Goal: Check status: Check status

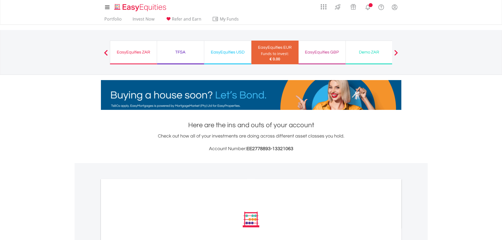
scroll to position [132, 0]
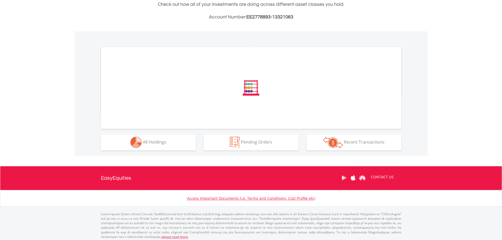
click at [152, 74] on div at bounding box center [174, 66] width 146 height 13
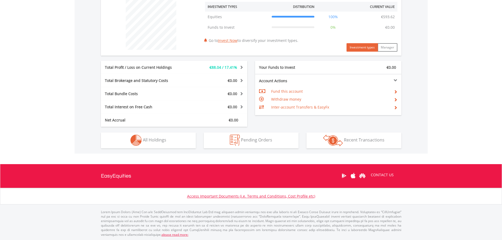
scroll to position [206, 0]
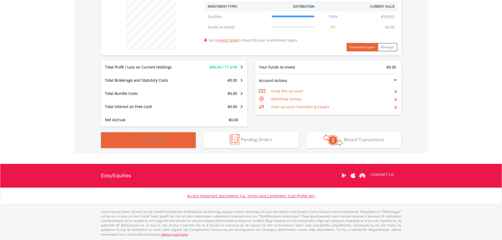
click at [155, 141] on span "All Holdings" at bounding box center [154, 140] width 23 height 6
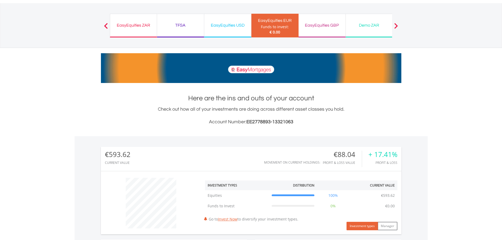
scroll to position [0, 0]
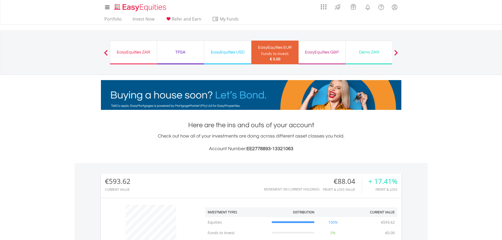
click at [306, 56] on div "EasyEquities GBP Funds to invest: € 0.00" at bounding box center [322, 53] width 47 height 24
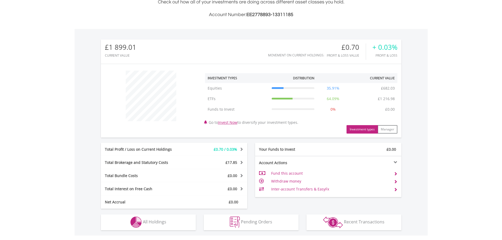
scroll to position [51, 100]
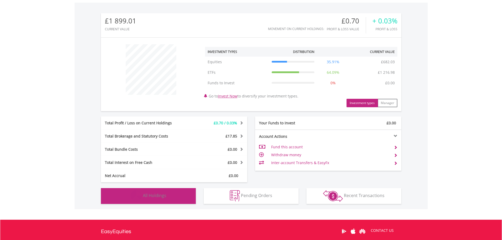
click at [171, 195] on button "Holdings All Holdings" at bounding box center [148, 196] width 95 height 16
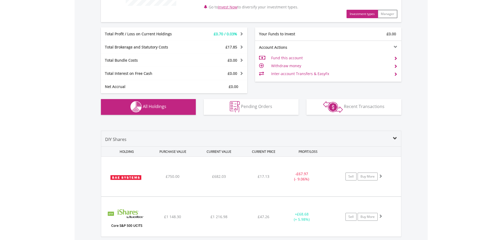
scroll to position [344, 0]
